Goal: Task Accomplishment & Management: Manage account settings

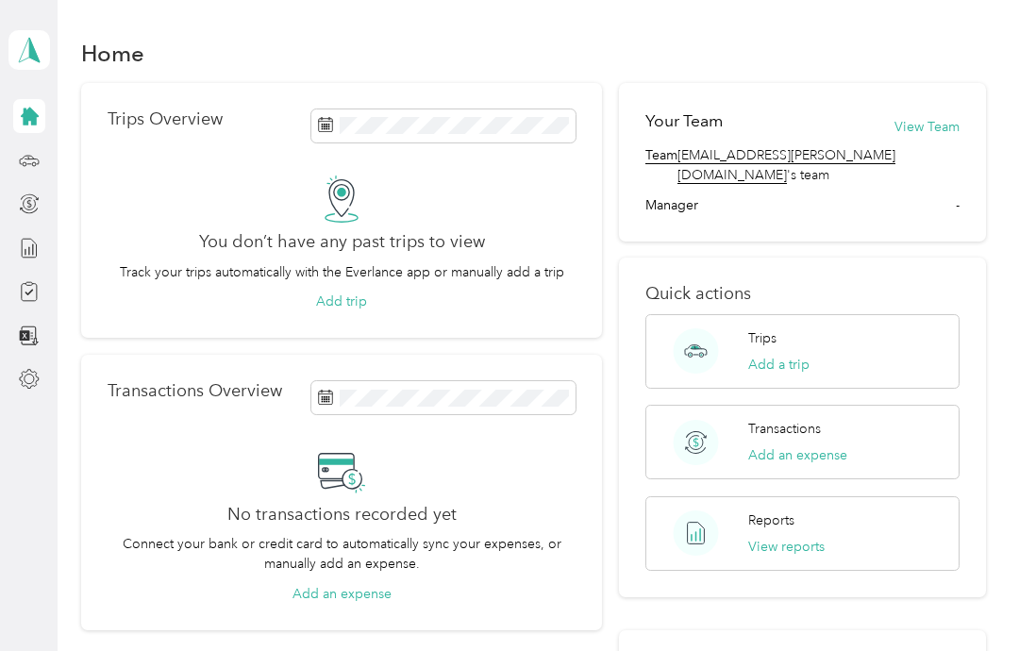
click at [789, 355] on button "Add a trip" at bounding box center [778, 365] width 61 height 20
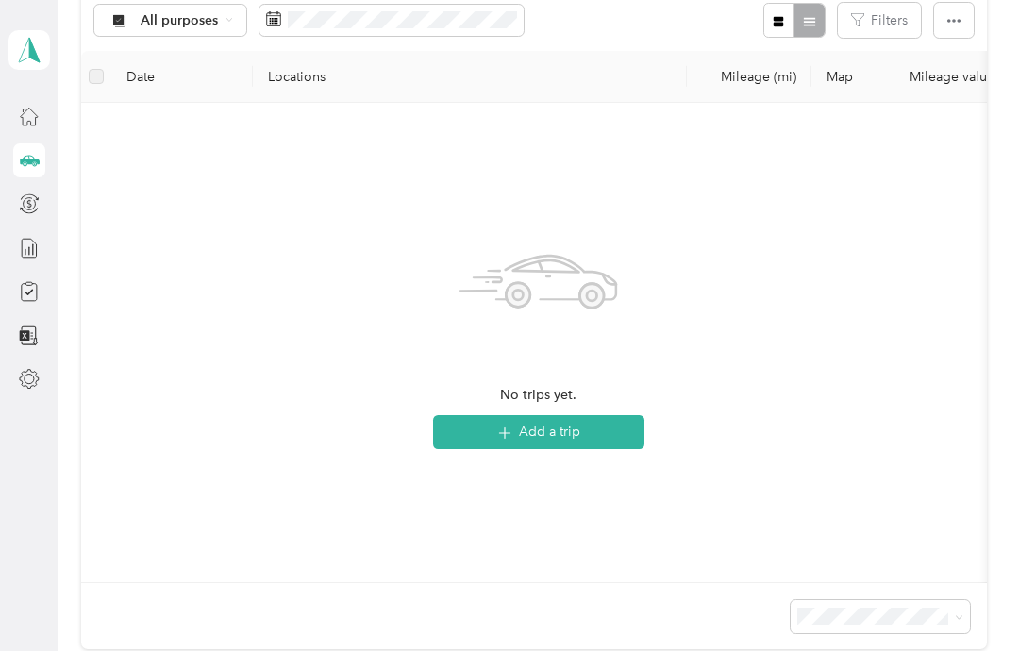
scroll to position [220, 0]
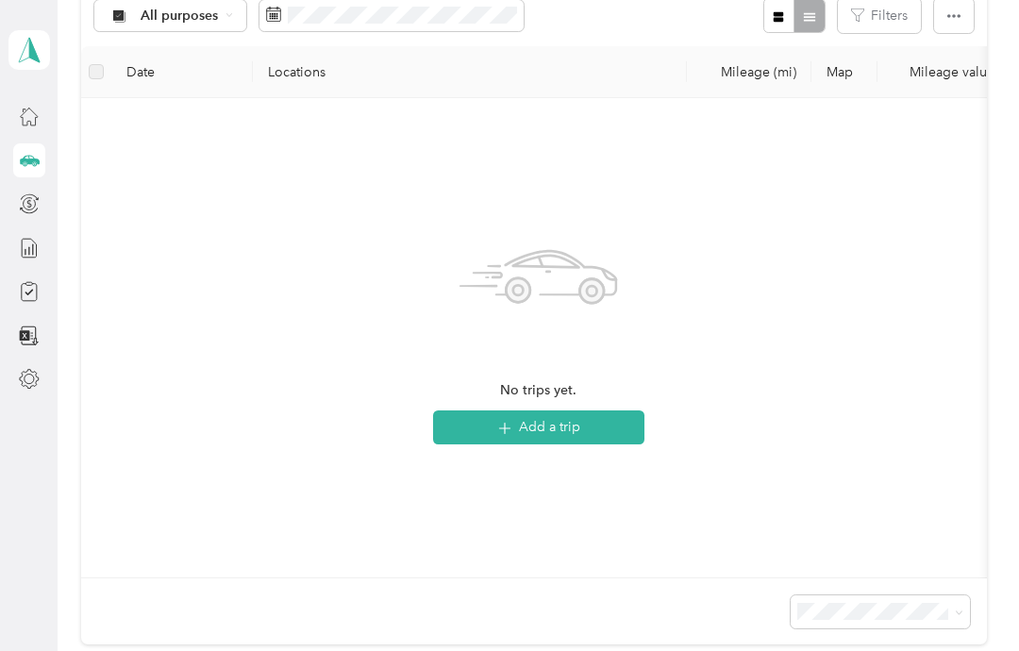
click at [492, 427] on button "Add a trip" at bounding box center [538, 427] width 211 height 34
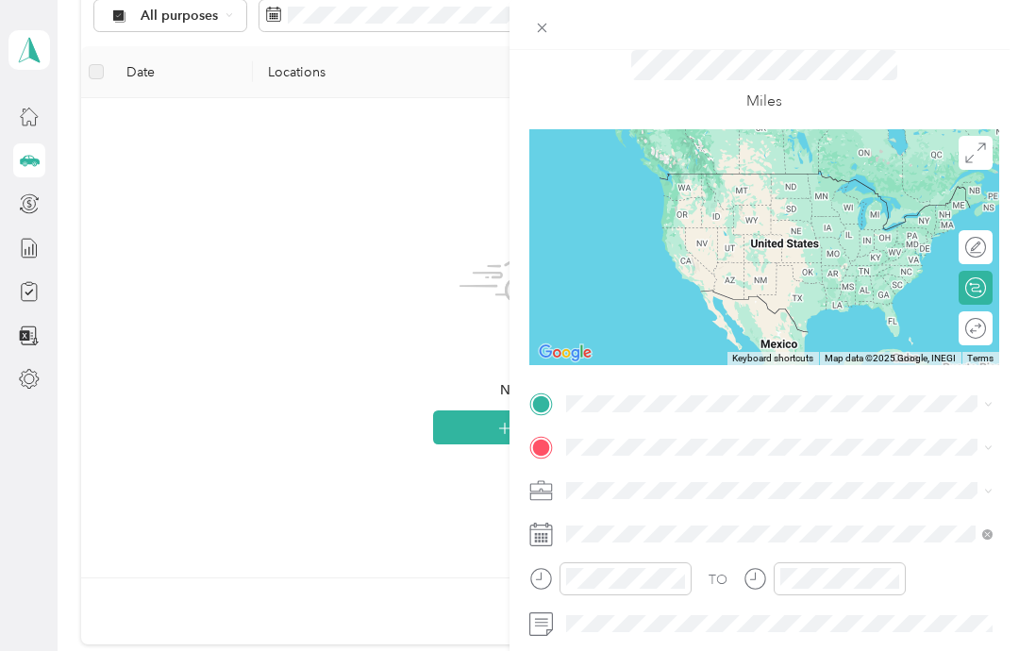
scroll to position [65, 0]
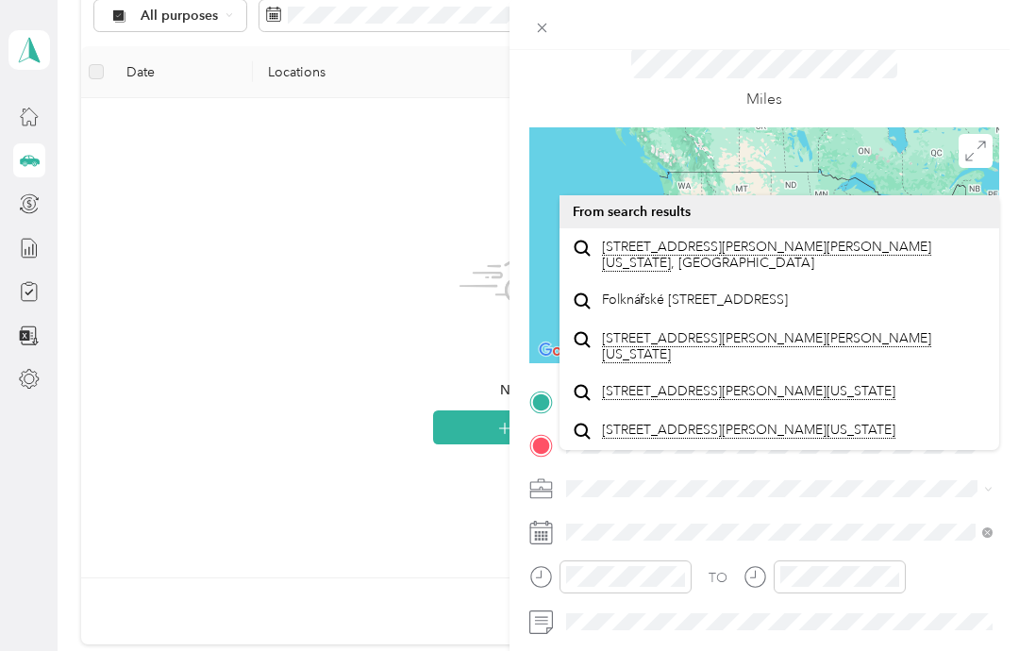
click at [653, 239] on span "[STREET_ADDRESS][PERSON_NAME][PERSON_NAME][US_STATE]" at bounding box center [794, 255] width 385 height 33
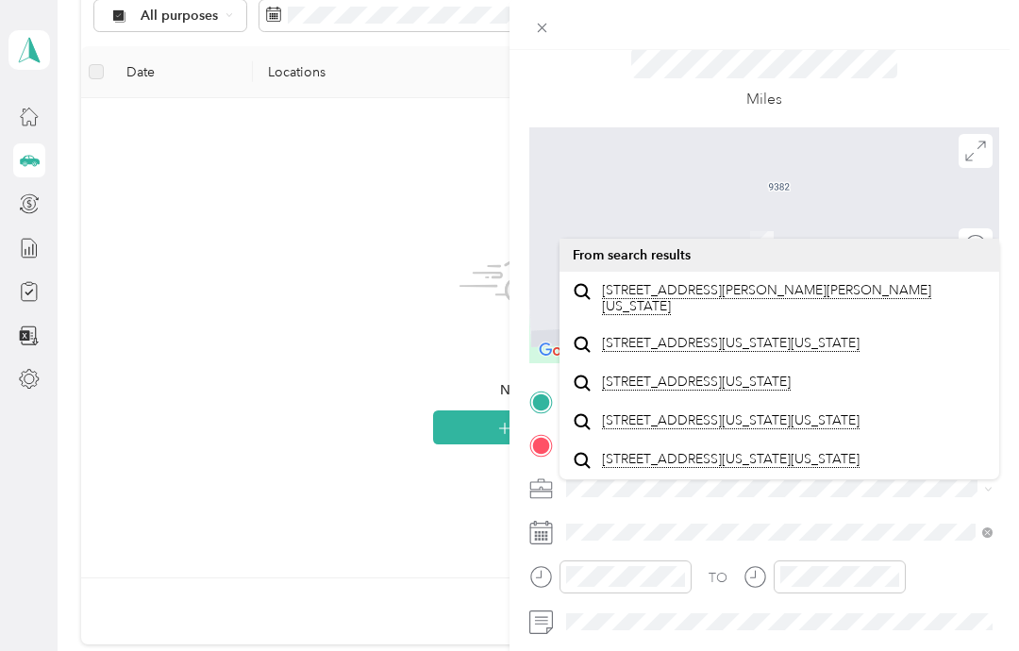
click at [640, 282] on span "[STREET_ADDRESS][PERSON_NAME][PERSON_NAME][US_STATE]" at bounding box center [794, 298] width 385 height 33
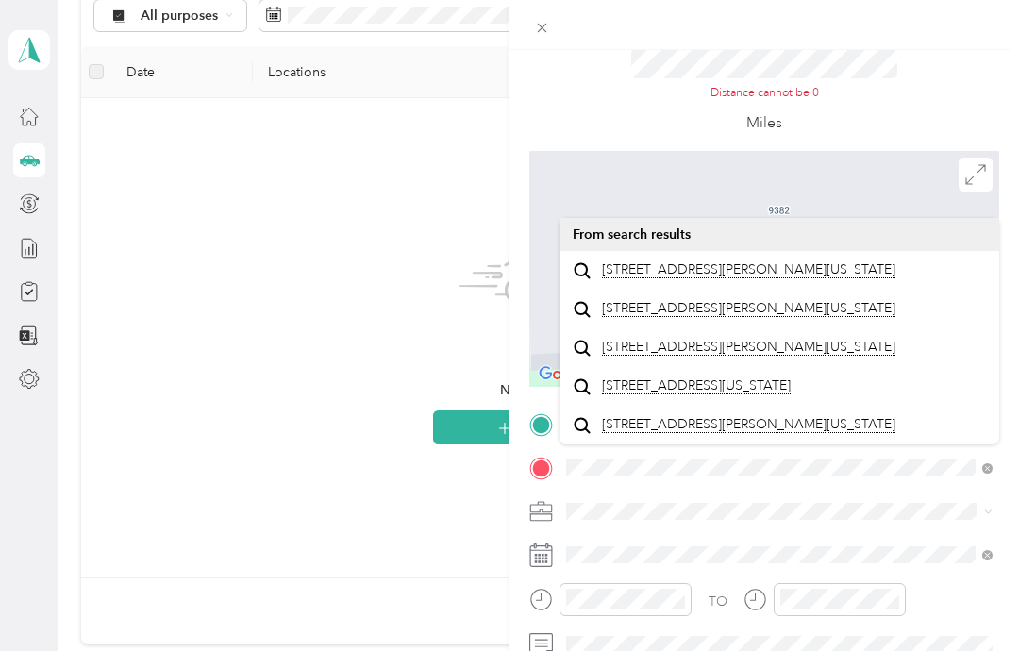
click at [672, 261] on span "[STREET_ADDRESS][PERSON_NAME][US_STATE]" at bounding box center [748, 269] width 293 height 17
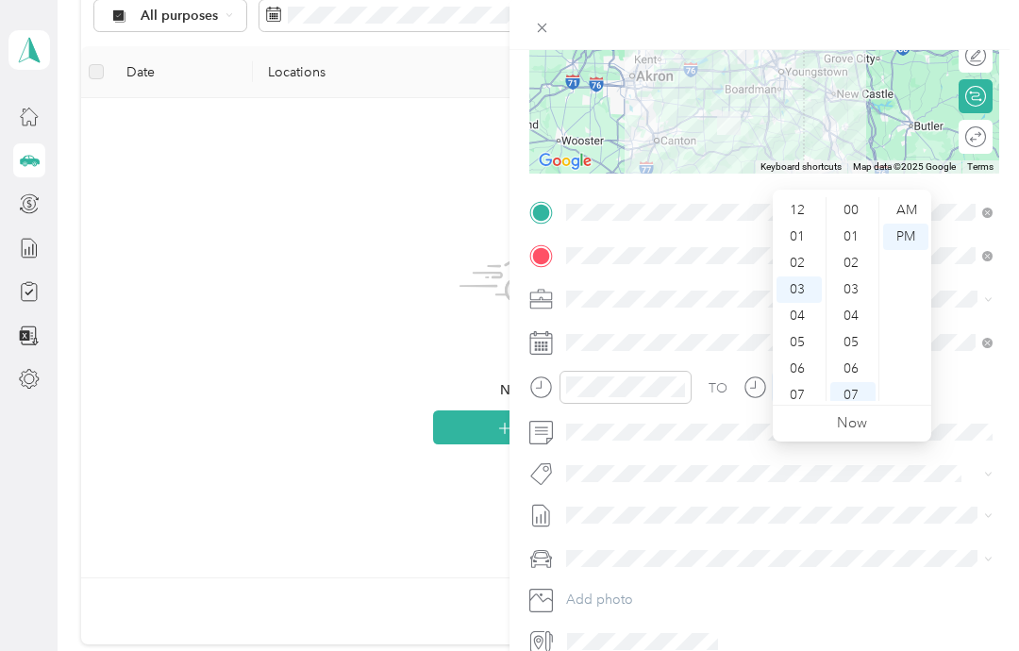
scroll to position [183, 0]
click at [854, 225] on div "08" at bounding box center [852, 238] width 45 height 26
click at [805, 331] on div "08" at bounding box center [798, 344] width 45 height 26
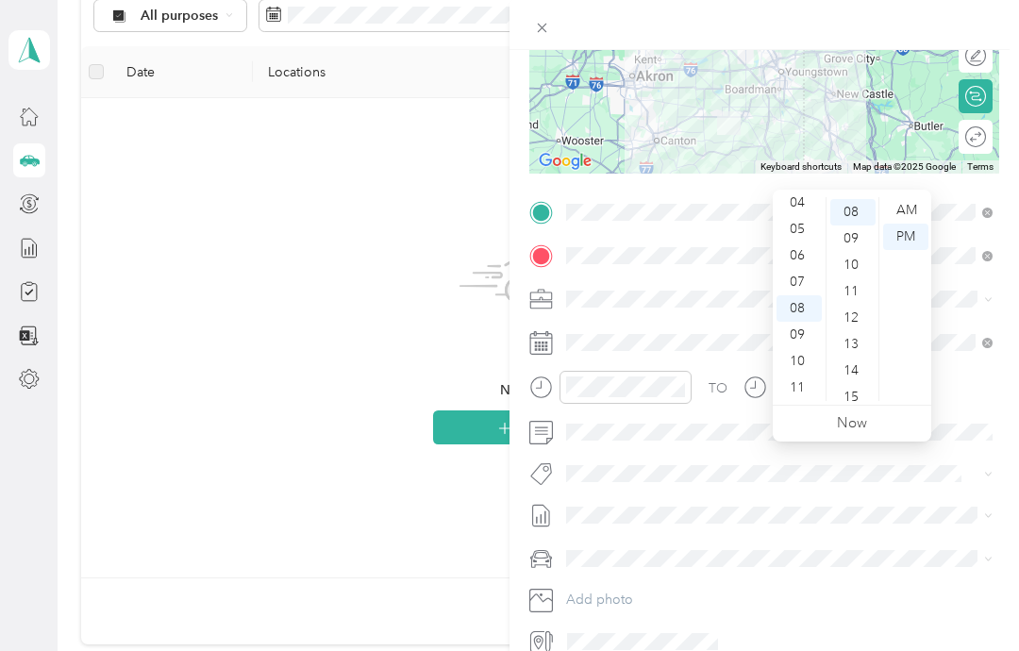
click at [915, 197] on div "AM" at bounding box center [905, 210] width 45 height 26
click at [858, 305] on div "12" at bounding box center [852, 318] width 45 height 26
click at [856, 236] on div "46" at bounding box center [852, 249] width 45 height 26
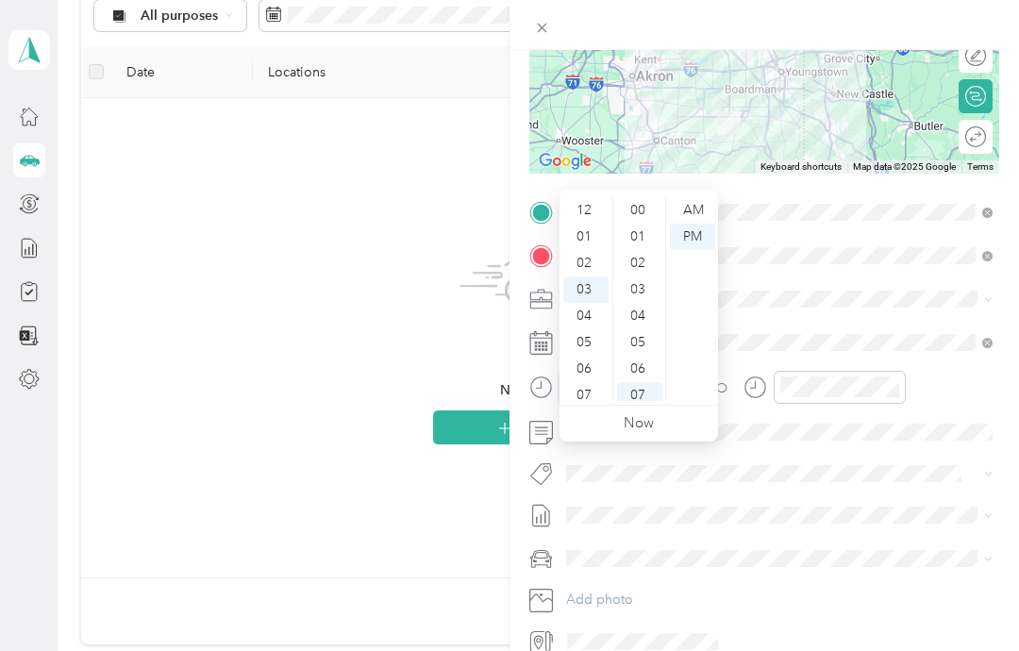
scroll to position [183, 0]
click at [589, 305] on div "07" at bounding box center [585, 318] width 45 height 26
click at [646, 278] on div "10" at bounding box center [639, 291] width 45 height 26
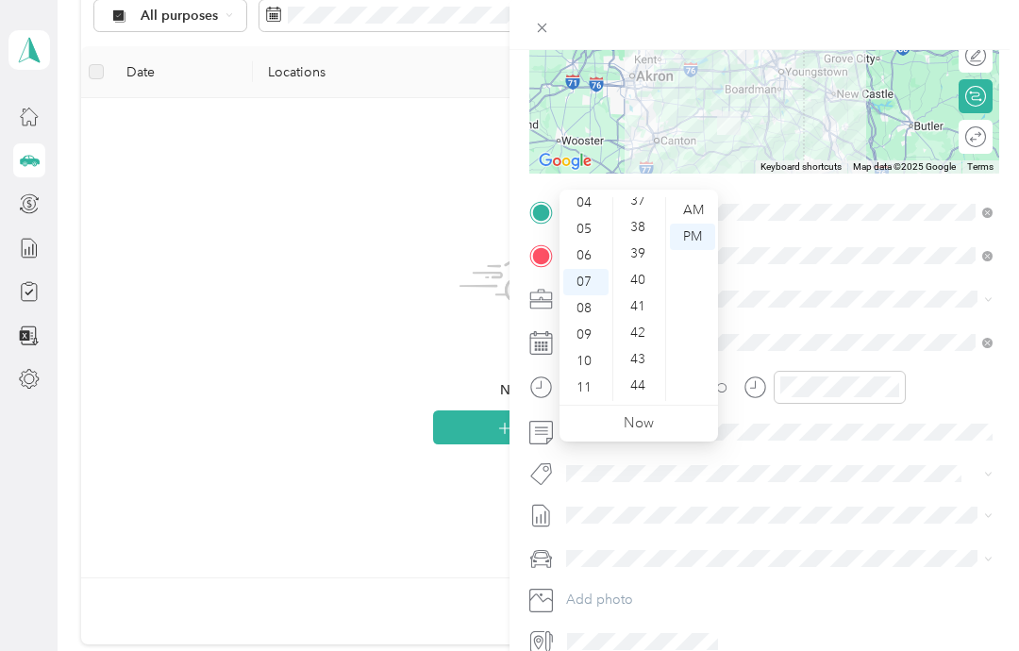
click at [642, 267] on div "40" at bounding box center [639, 280] width 45 height 26
click at [698, 197] on div "AM" at bounding box center [692, 210] width 45 height 26
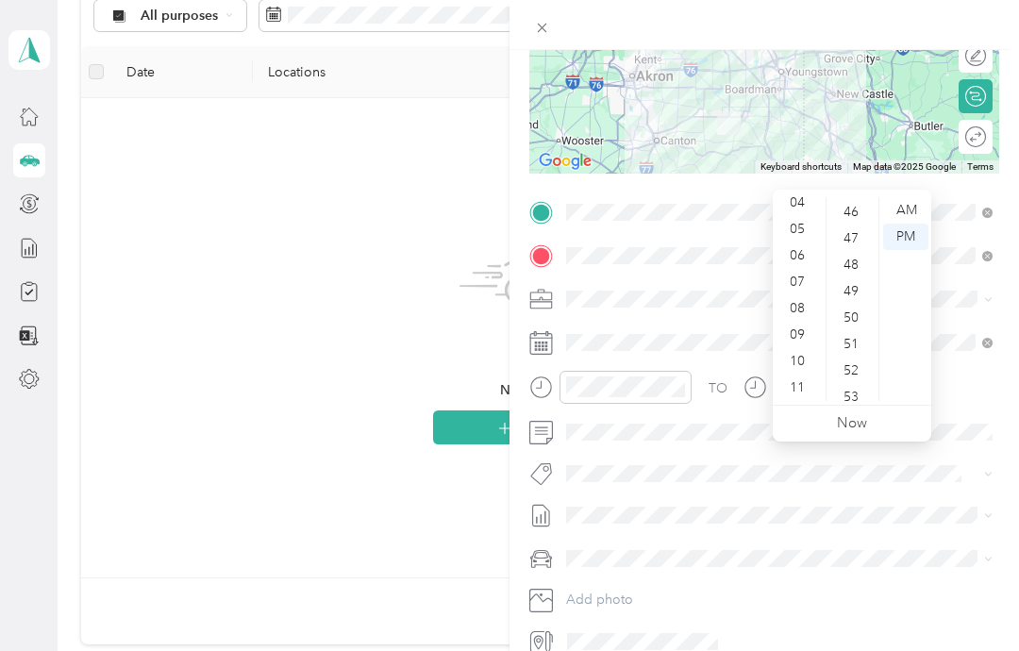
click at [800, 295] on div "08" at bounding box center [798, 308] width 45 height 26
click at [856, 199] on div "46" at bounding box center [852, 212] width 45 height 26
click at [791, 295] on div "08" at bounding box center [798, 308] width 45 height 26
click at [794, 295] on div "08" at bounding box center [798, 308] width 45 height 26
click at [797, 295] on div "08" at bounding box center [798, 308] width 45 height 26
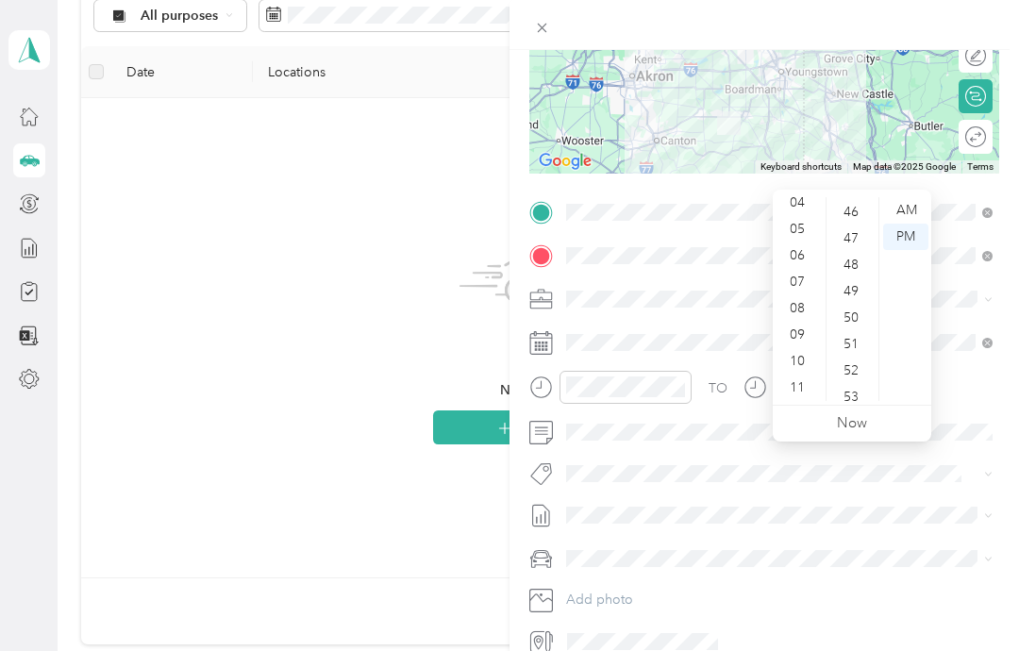
click at [799, 295] on div "08" at bounding box center [798, 308] width 45 height 26
click at [857, 199] on div "46" at bounding box center [852, 212] width 45 height 26
click at [860, 199] on div "46" at bounding box center [852, 212] width 45 height 26
click at [905, 197] on div "AM" at bounding box center [905, 210] width 45 height 26
click at [910, 197] on div "AM" at bounding box center [905, 210] width 45 height 26
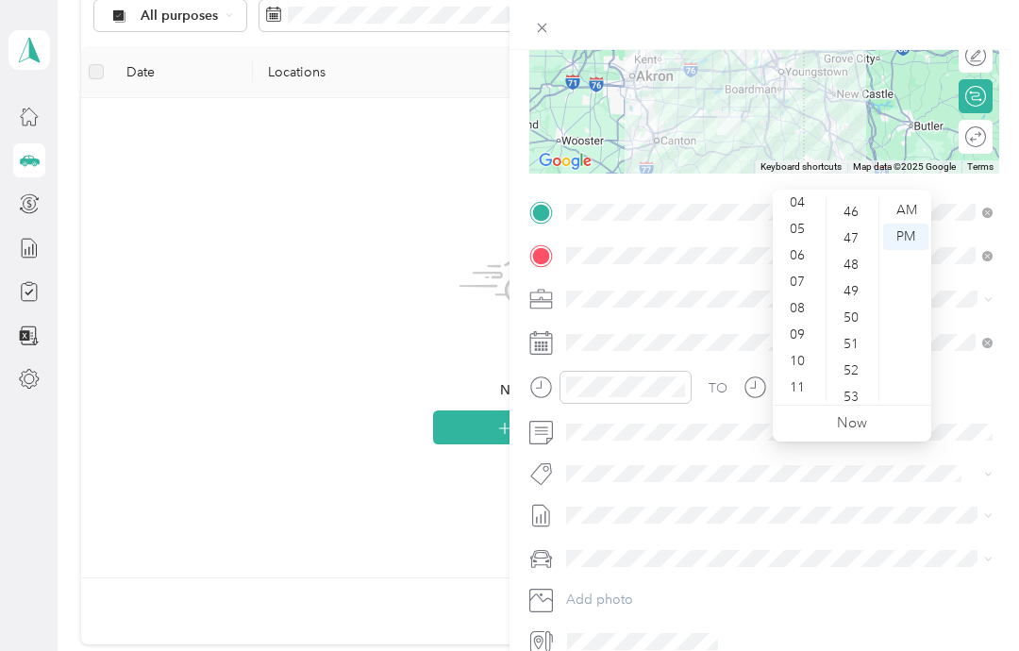
click at [913, 197] on div "AM" at bounding box center [905, 210] width 45 height 26
click at [813, 295] on div "08" at bounding box center [798, 308] width 45 height 26
click at [810, 295] on div "08" at bounding box center [798, 308] width 45 height 26
click at [804, 295] on div "08" at bounding box center [798, 308] width 45 height 26
click at [807, 295] on div "08" at bounding box center [798, 308] width 45 height 26
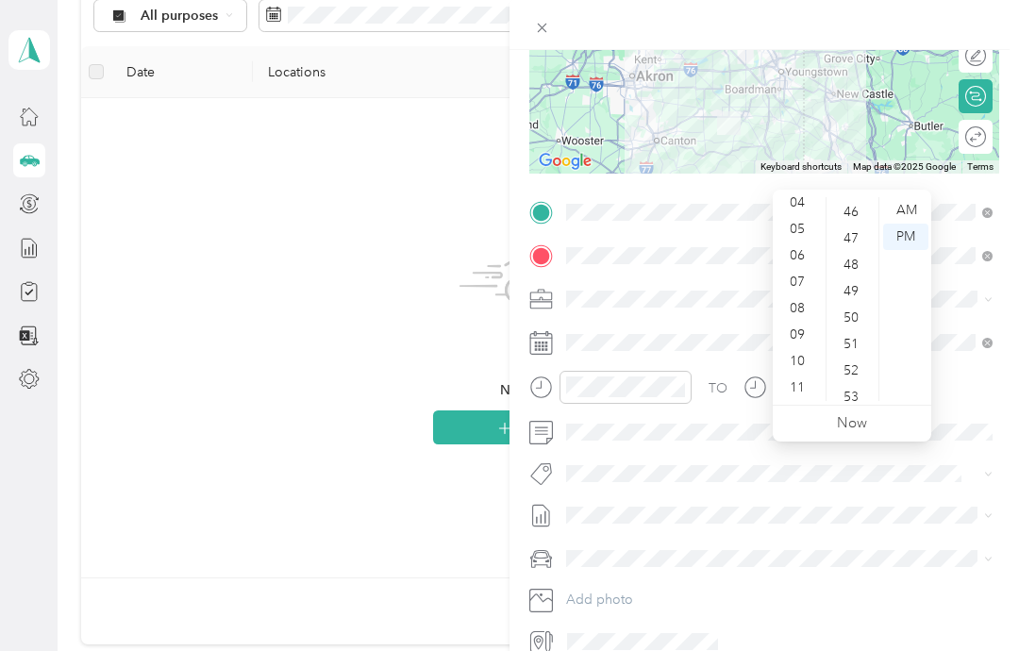
click at [807, 295] on div "08" at bounding box center [798, 308] width 45 height 26
click at [810, 295] on div "08" at bounding box center [798, 308] width 45 height 26
click at [858, 199] on div "46" at bounding box center [852, 212] width 45 height 26
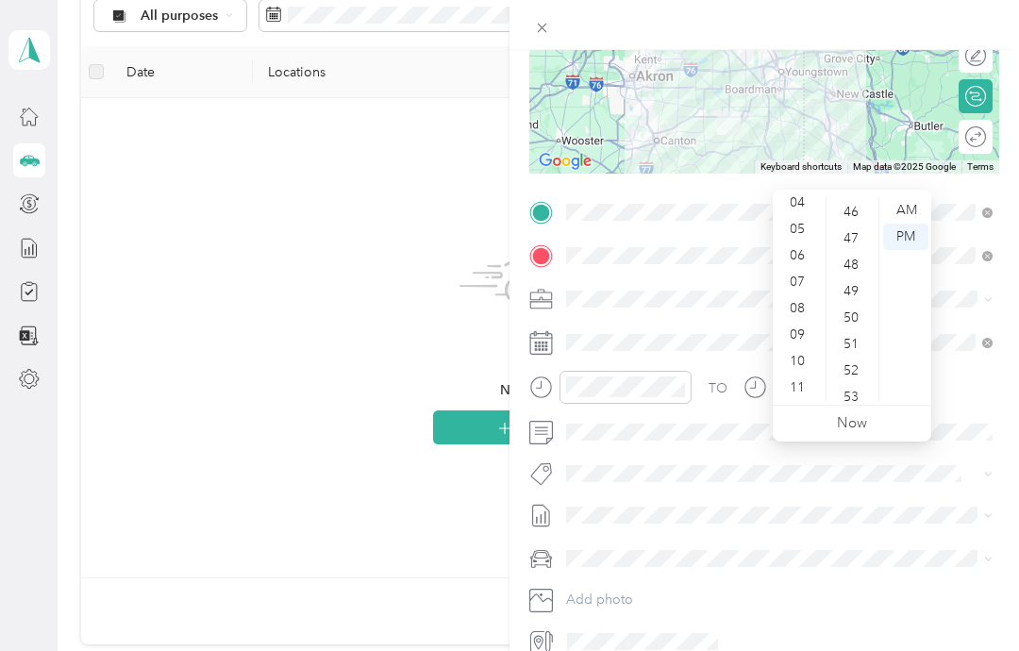
click at [857, 199] on div "46" at bounding box center [852, 212] width 45 height 26
click at [858, 199] on div "46" at bounding box center [852, 212] width 45 height 26
click at [909, 197] on div "AM" at bounding box center [905, 210] width 45 height 26
click at [910, 197] on div "AM" at bounding box center [905, 210] width 45 height 26
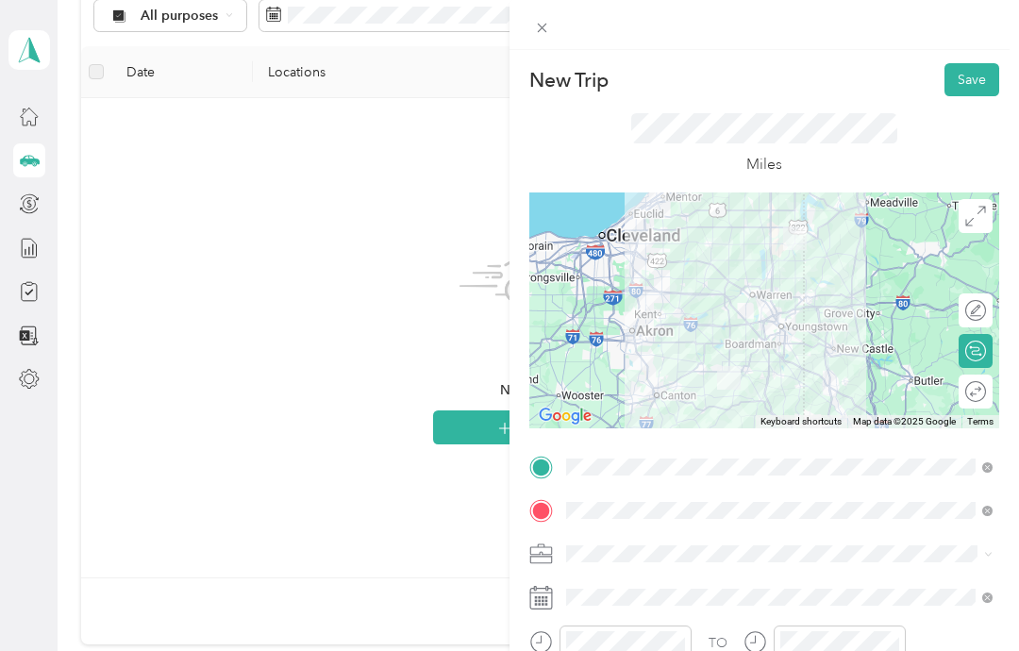
scroll to position [0, 0]
click at [974, 81] on button "Save" at bounding box center [971, 79] width 55 height 33
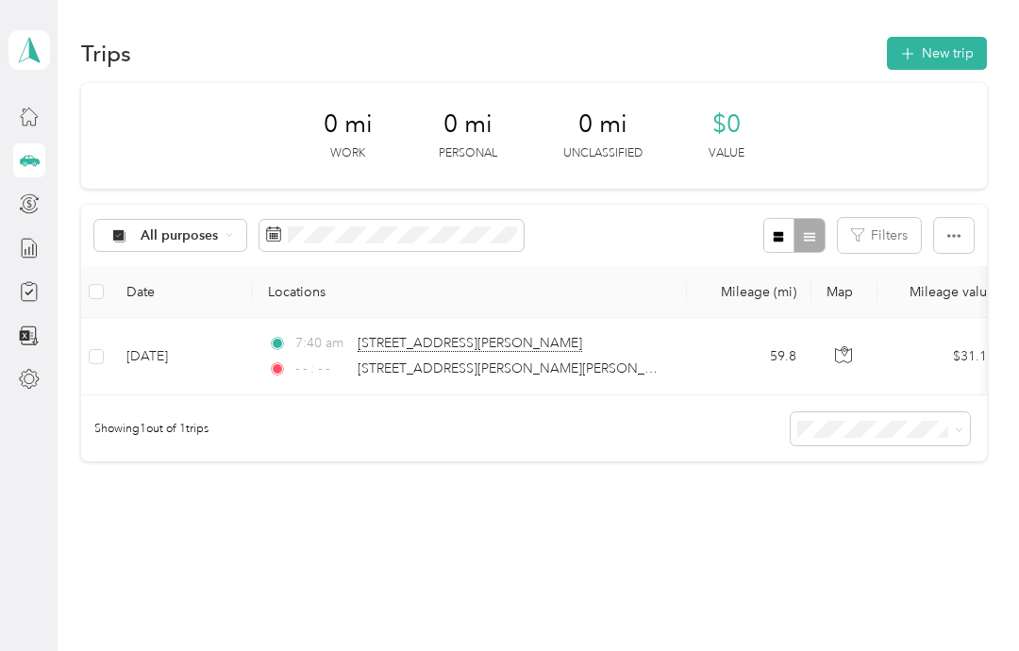
click at [950, 43] on button "New trip" at bounding box center [937, 53] width 100 height 33
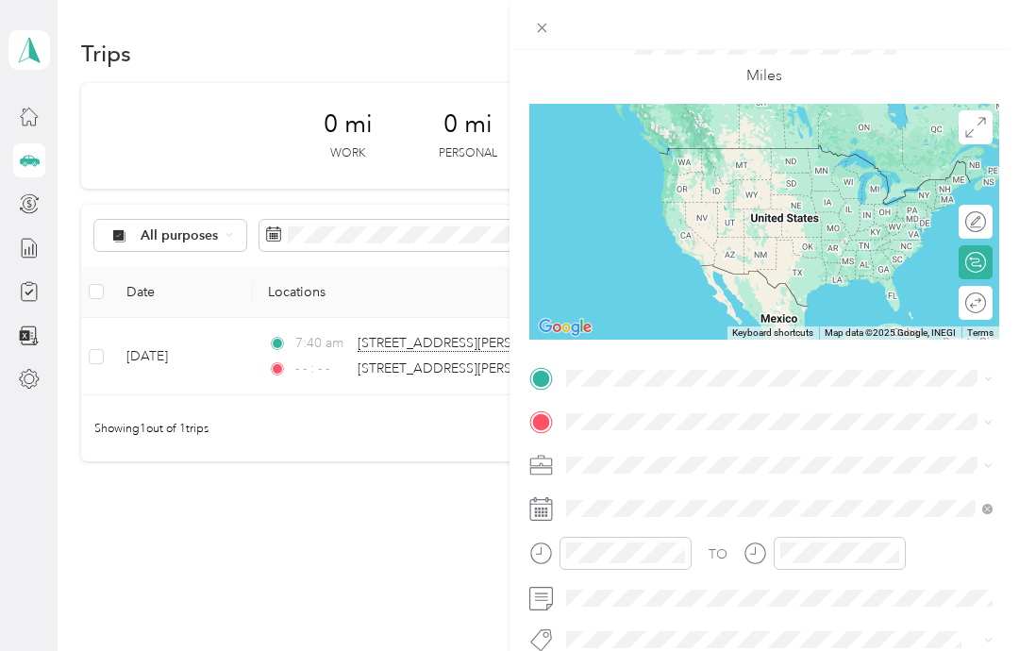
scroll to position [82, 0]
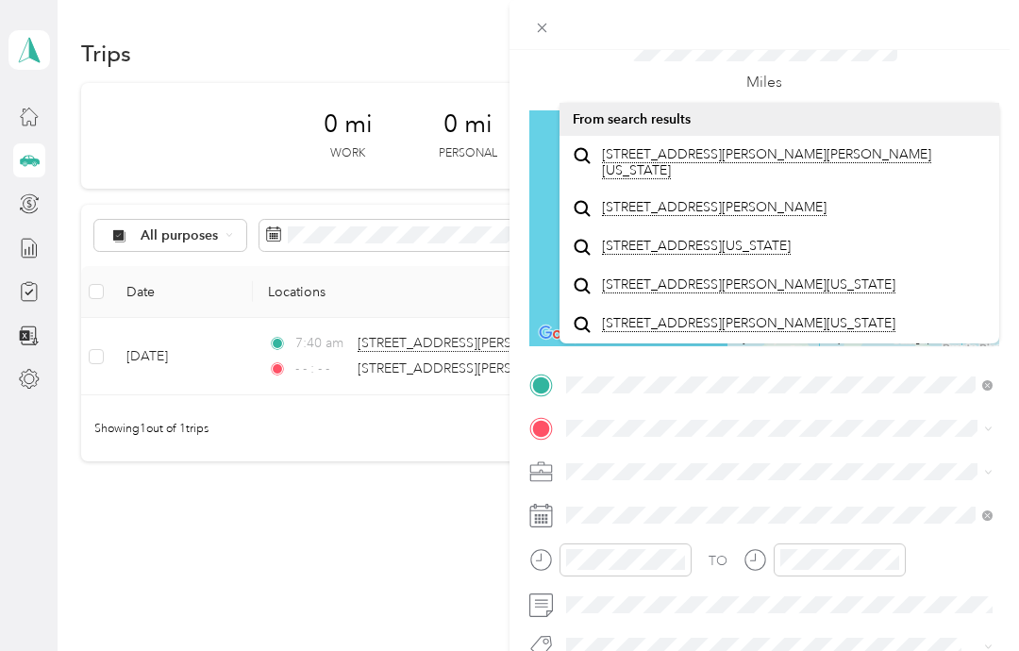
click at [659, 167] on span "[STREET_ADDRESS][PERSON_NAME][PERSON_NAME][US_STATE]" at bounding box center [794, 162] width 385 height 33
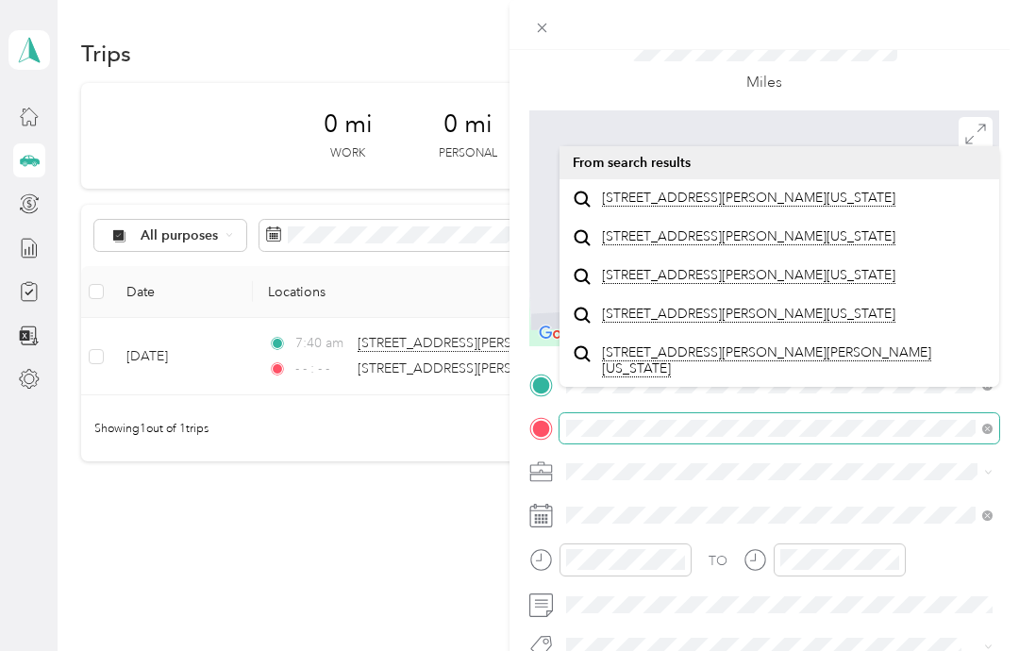
scroll to position [28, 0]
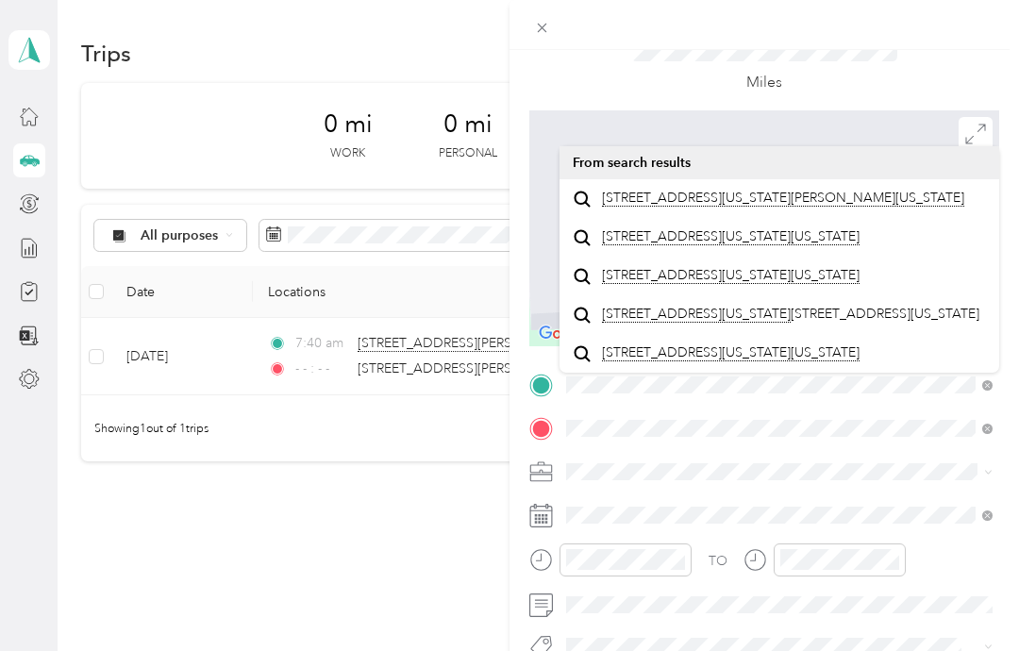
click at [627, 203] on span "[STREET_ADDRESS][US_STATE][PERSON_NAME][US_STATE]" at bounding box center [783, 198] width 362 height 17
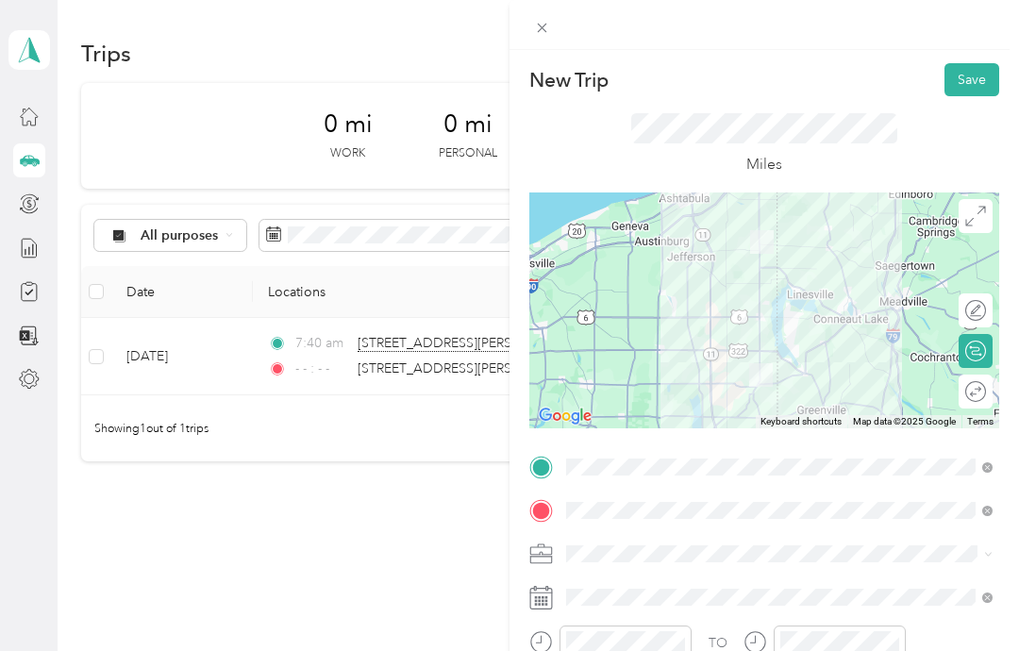
scroll to position [0, 0]
click at [982, 75] on button "Save" at bounding box center [971, 79] width 55 height 33
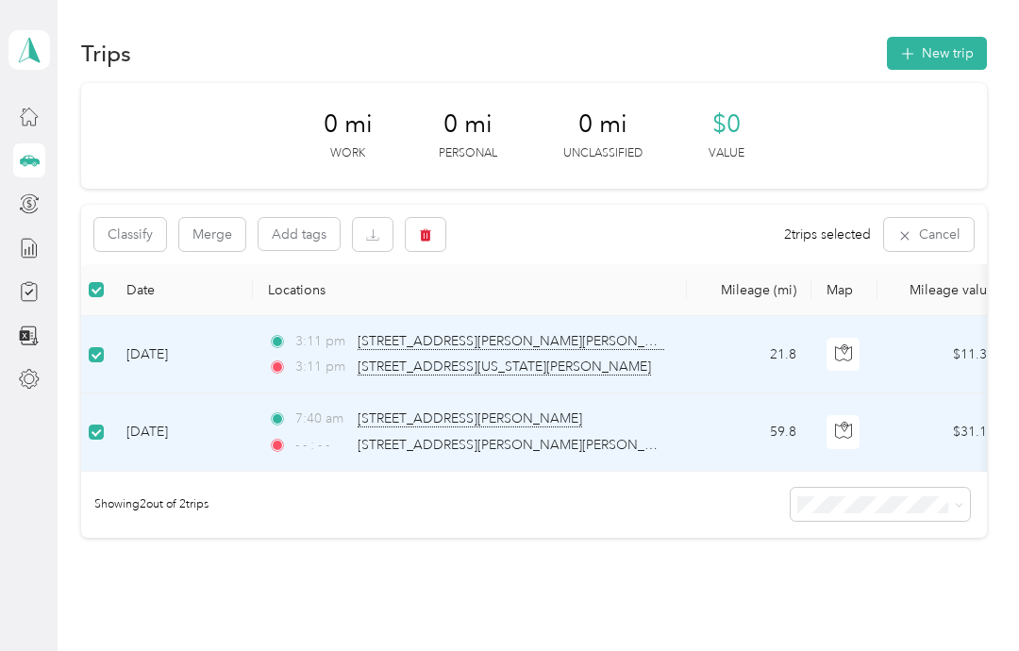
click at [132, 234] on button "Classify" at bounding box center [130, 234] width 72 height 33
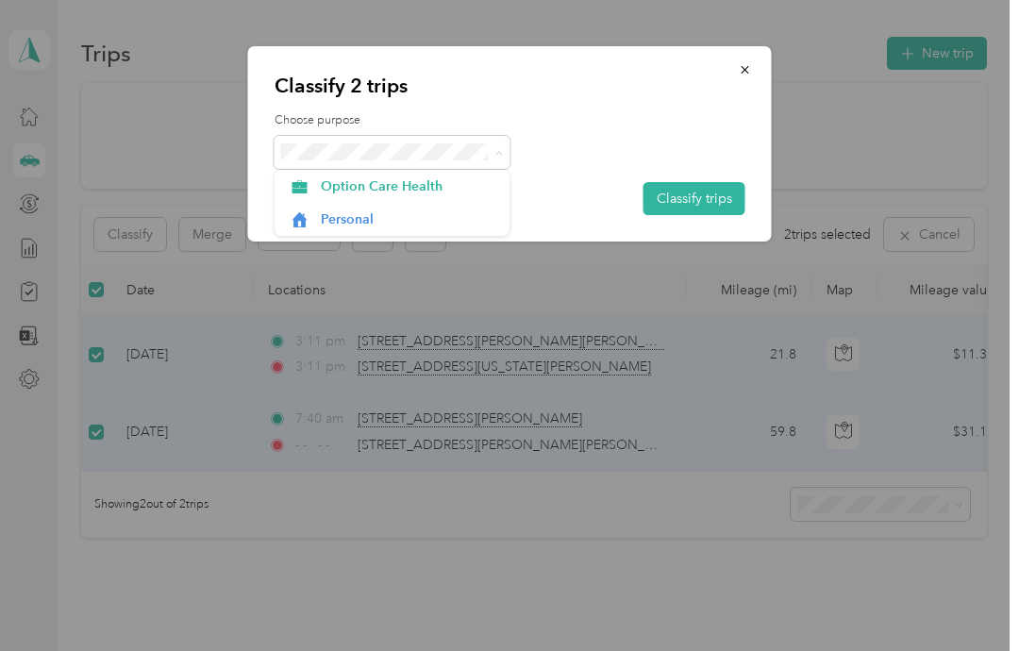
click at [346, 187] on span "Option Care Health" at bounding box center [408, 186] width 175 height 20
click at [708, 189] on button "Classify trips" at bounding box center [694, 198] width 102 height 33
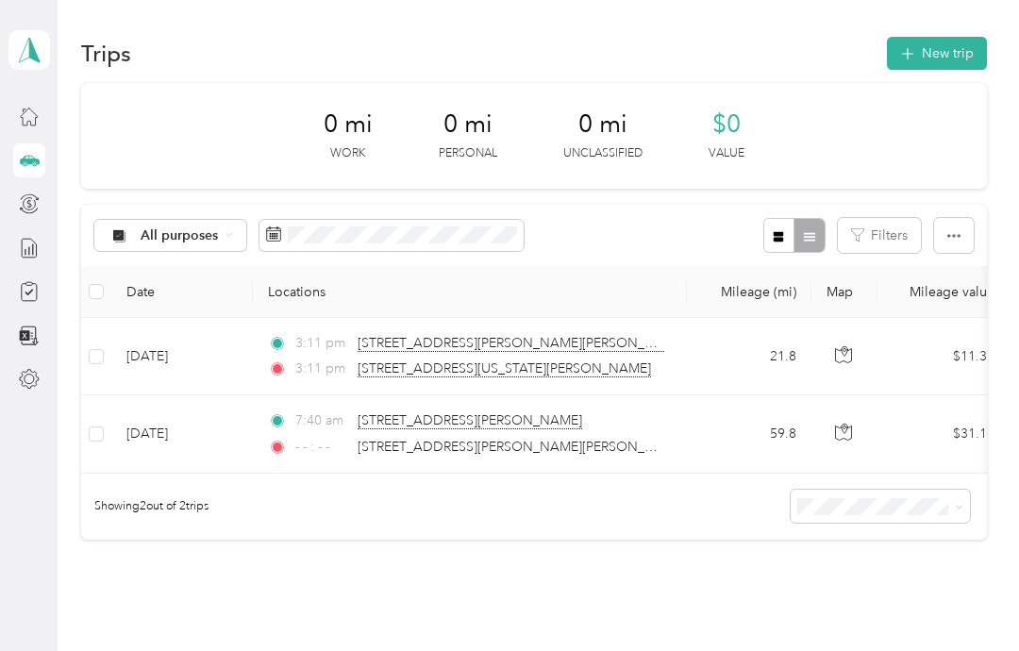
click at [957, 56] on button "New trip" at bounding box center [937, 53] width 100 height 33
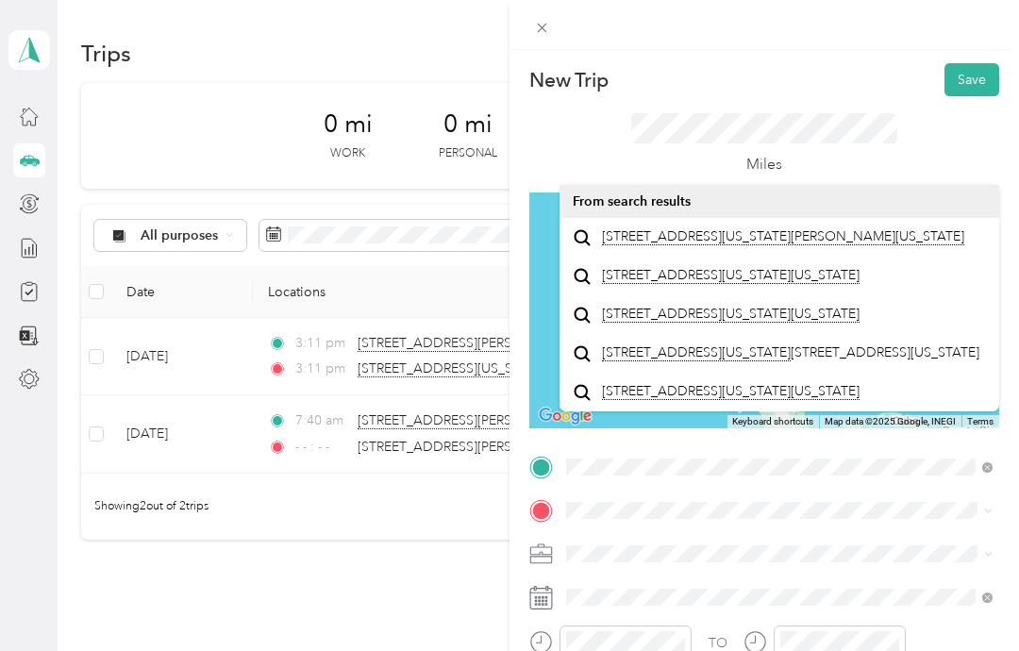
click at [645, 243] on span "[STREET_ADDRESS][US_STATE][PERSON_NAME][US_STATE]" at bounding box center [783, 236] width 362 height 17
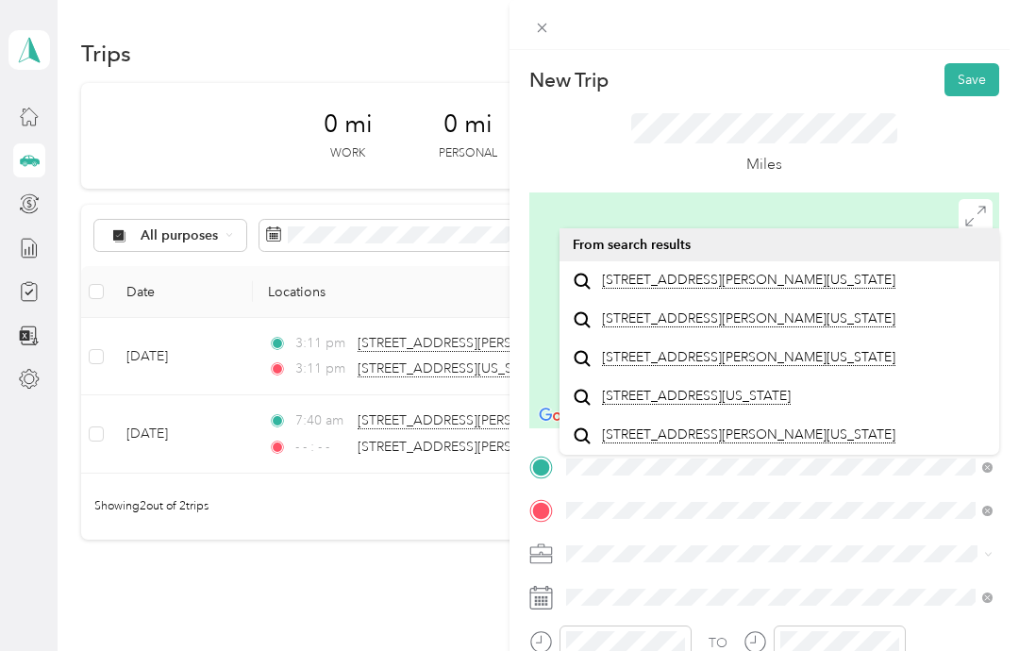
click at [663, 289] on span "[STREET_ADDRESS][PERSON_NAME][US_STATE]" at bounding box center [748, 280] width 293 height 17
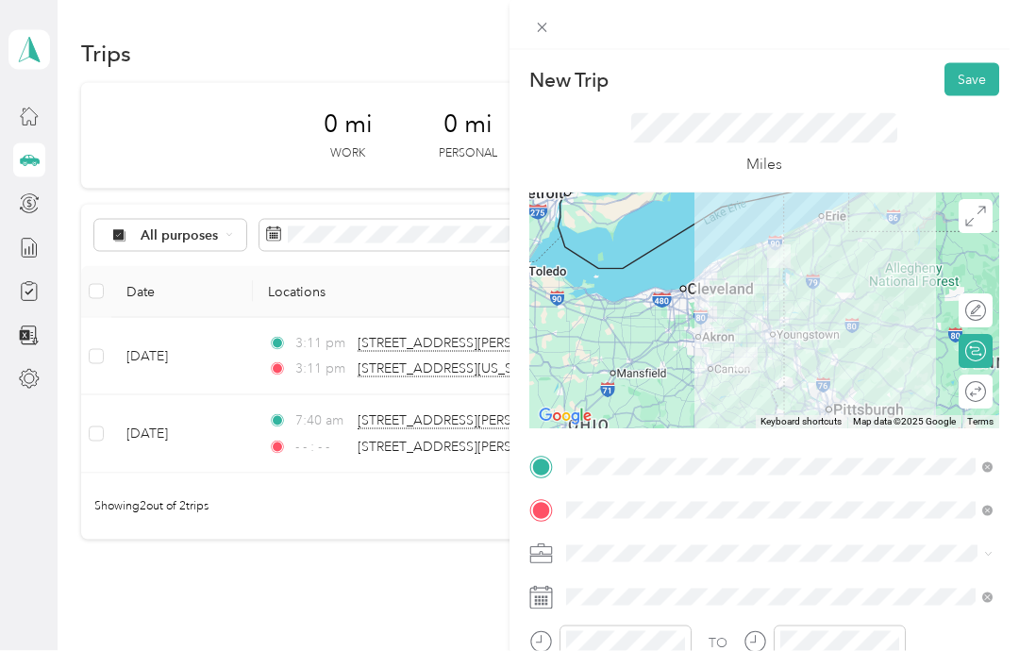
scroll to position [75, 0]
click at [966, 79] on button "Save" at bounding box center [971, 79] width 55 height 33
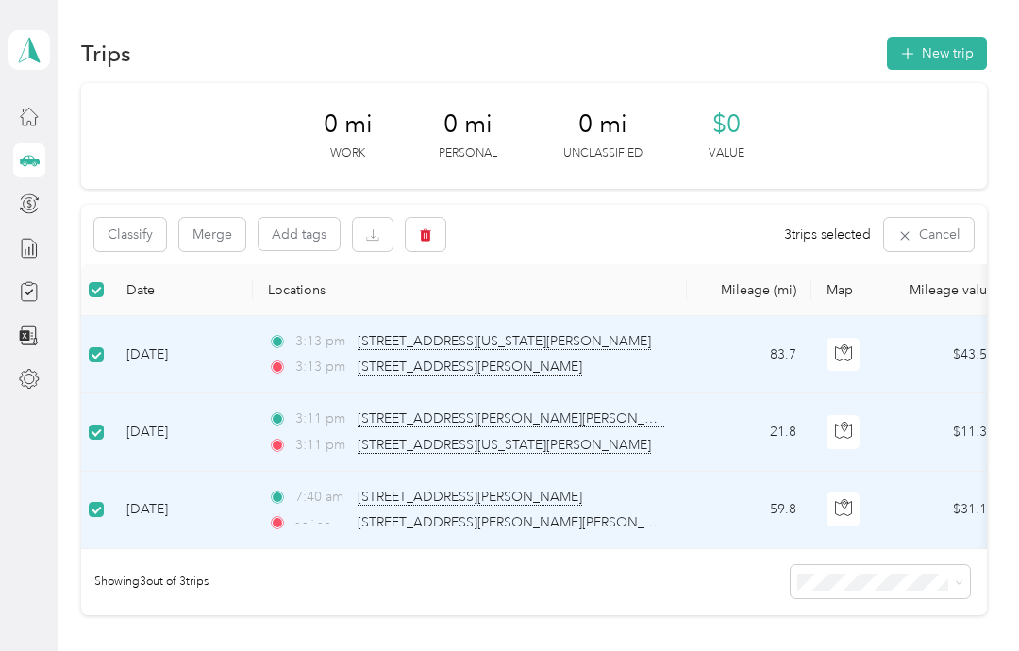
click at [211, 218] on button "Merge" at bounding box center [212, 234] width 66 height 33
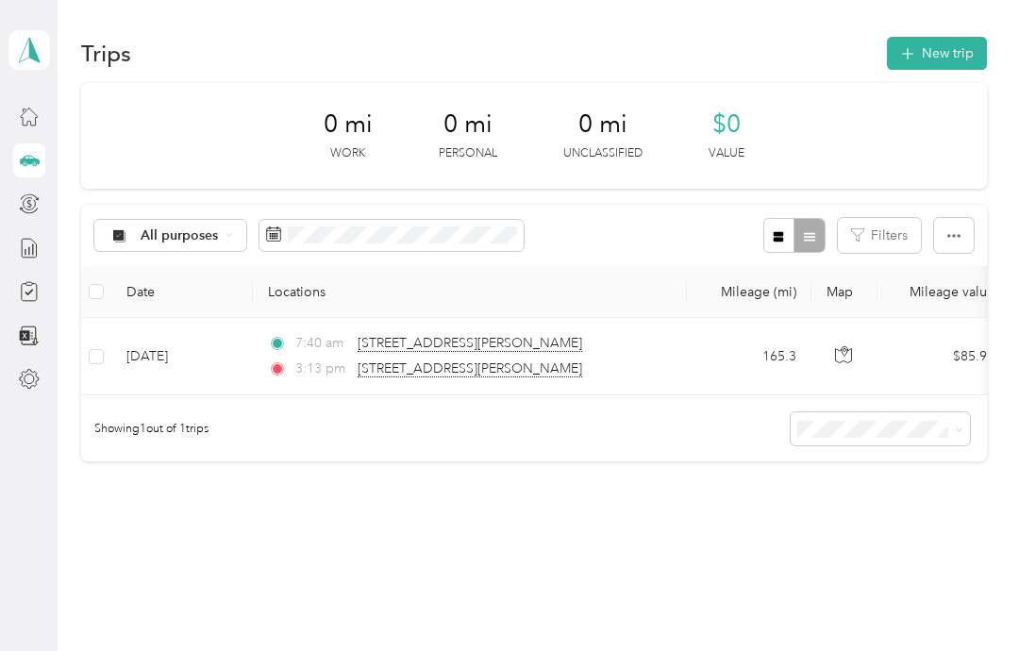
click at [225, 318] on td "[DATE]" at bounding box center [182, 356] width 142 height 77
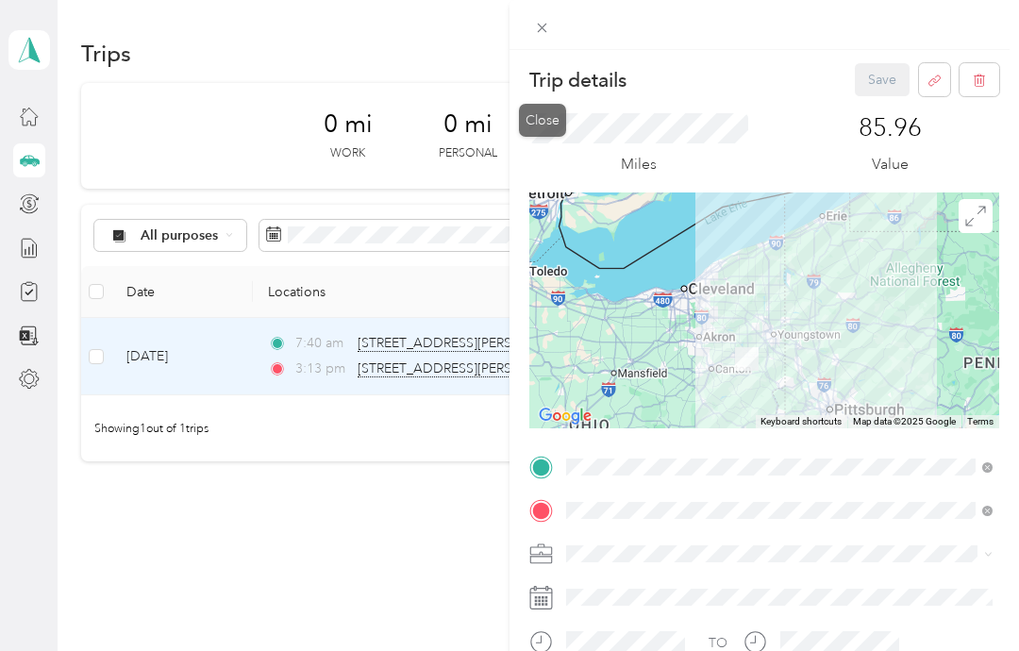
click at [547, 29] on icon at bounding box center [542, 28] width 16 height 16
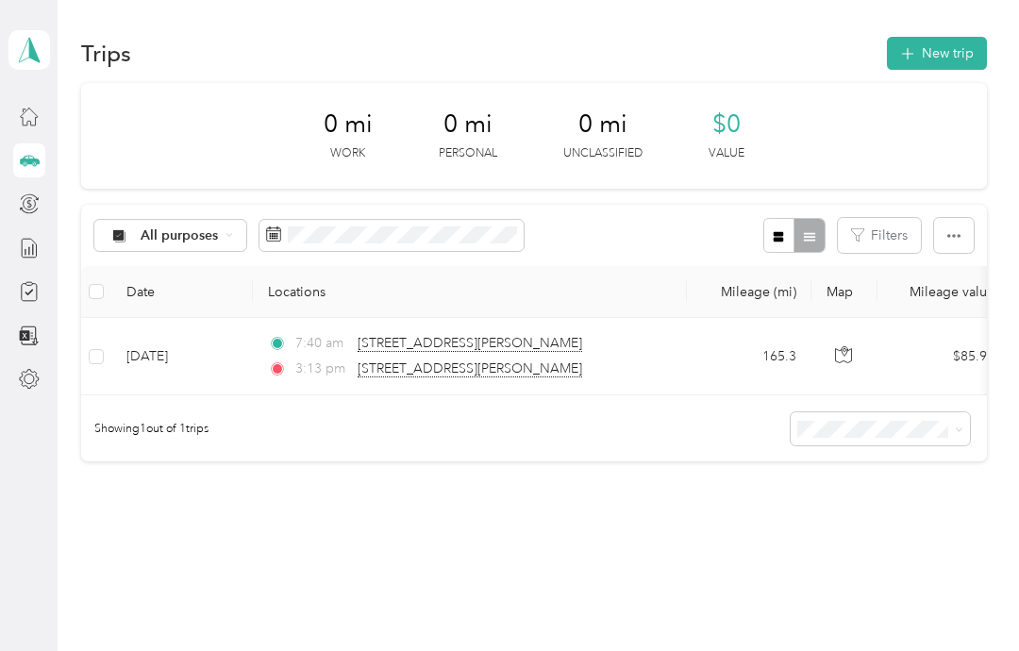
click at [387, 505] on div "Trips New trip 0 mi Work 0 mi Personal 0 mi Unclassified $0 Value All purposes …" at bounding box center [534, 315] width 952 height 630
click at [388, 507] on div "Trips New trip 0 mi Work 0 mi Personal 0 mi Unclassified $0 Value All purposes …" at bounding box center [534, 315] width 952 height 630
click at [387, 506] on div "Trips New trip 0 mi Work 0 mi Personal 0 mi Unclassified $0 Value All purposes …" at bounding box center [534, 315] width 952 height 630
click at [391, 505] on div "Trips New trip 0 mi Work 0 mi Personal 0 mi Unclassified $0 Value All purposes …" at bounding box center [534, 315] width 952 height 630
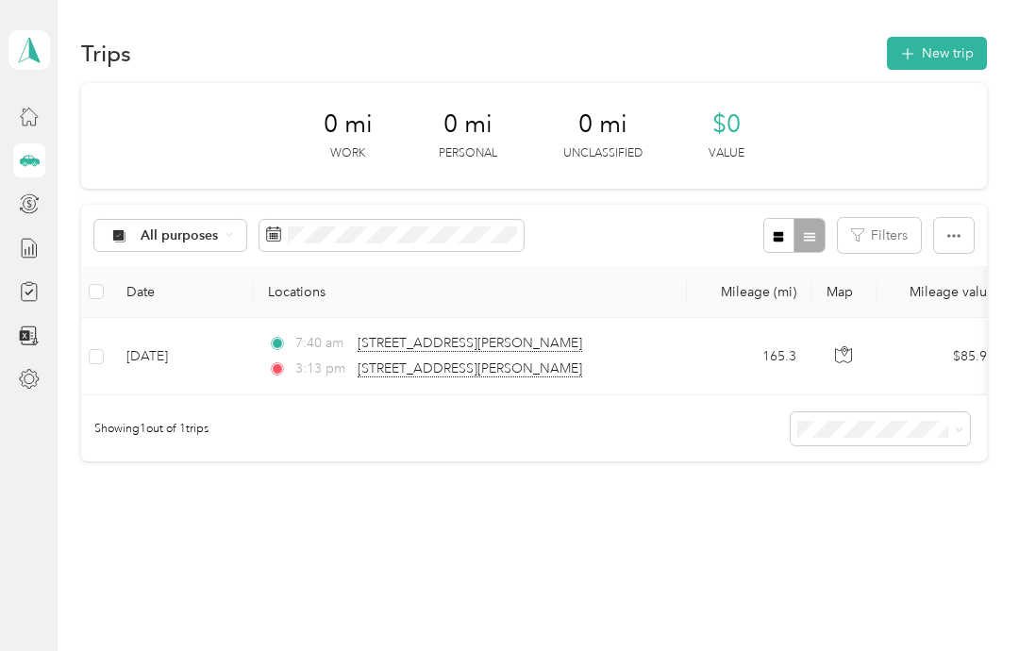
click at [385, 496] on div "Trips New trip 0 mi Work 0 mi Personal 0 mi Unclassified $0 Value All purposes …" at bounding box center [534, 315] width 952 height 630
click at [385, 495] on div "Trips New trip 0 mi Work 0 mi Personal 0 mi Unclassified $0 Value All purposes …" at bounding box center [534, 315] width 952 height 630
click at [372, 478] on div "Trips New trip 0 mi Work 0 mi Personal 0 mi Unclassified $0 Value All purposes …" at bounding box center [534, 315] width 952 height 630
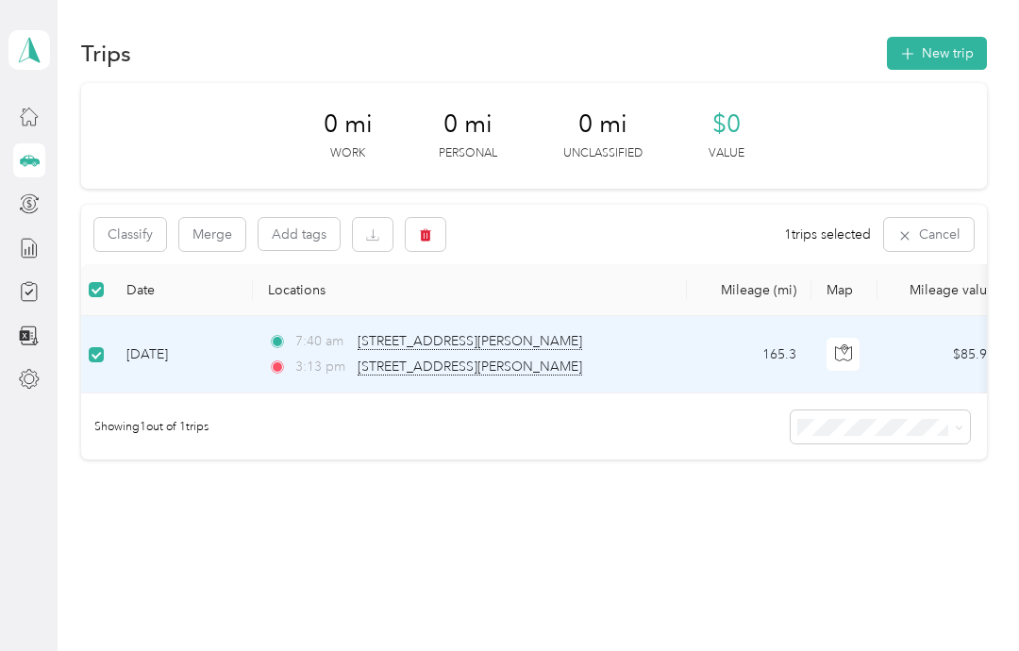
click at [133, 218] on button "Classify" at bounding box center [130, 234] width 72 height 33
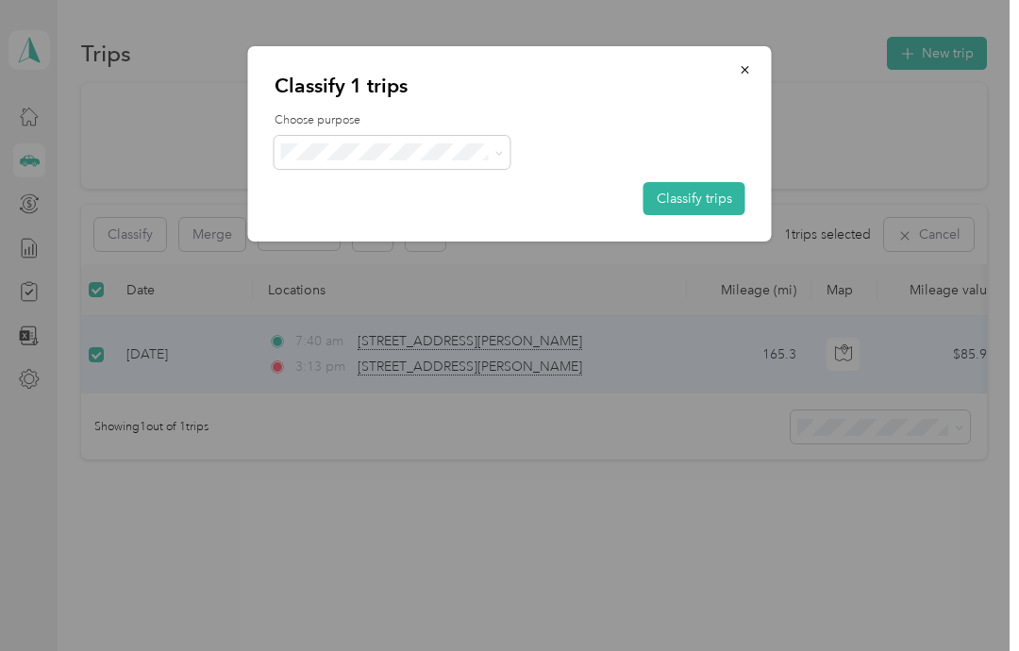
click at [681, 199] on button "Classify trips" at bounding box center [694, 198] width 102 height 33
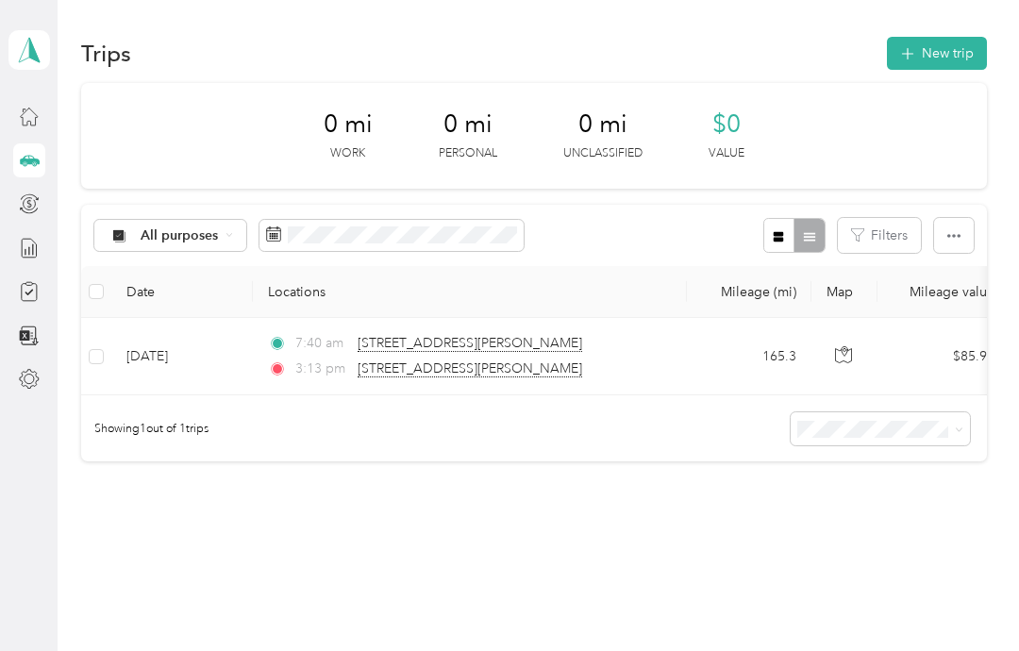
click at [32, 119] on icon at bounding box center [29, 116] width 21 height 21
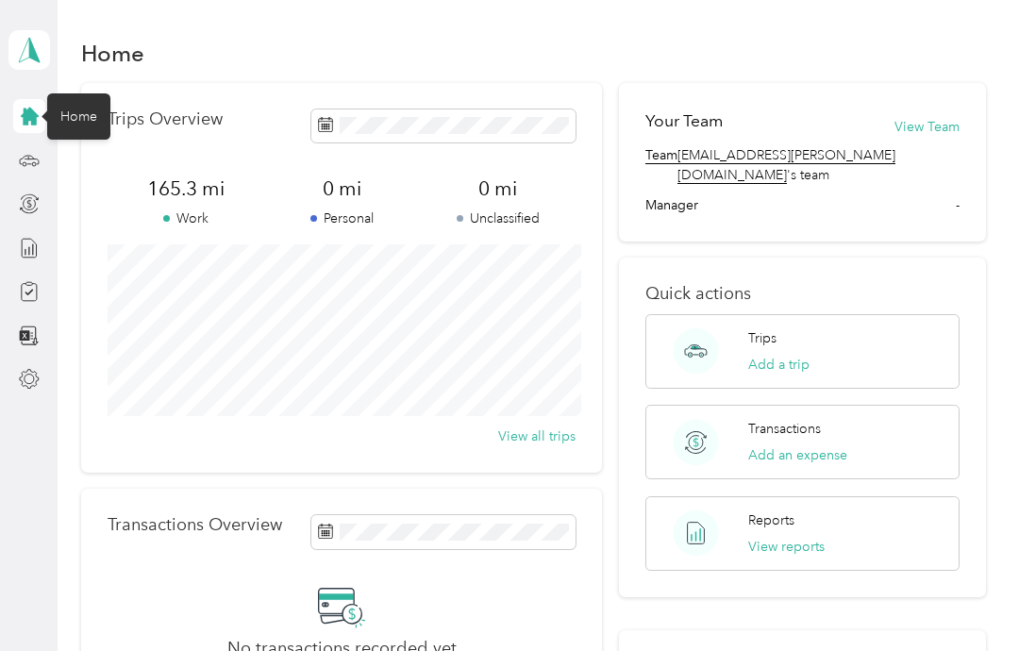
click at [13, 129] on div at bounding box center [29, 116] width 32 height 34
click at [30, 158] on icon at bounding box center [29, 158] width 8 height 0
